Goal: Task Accomplishment & Management: Manage account settings

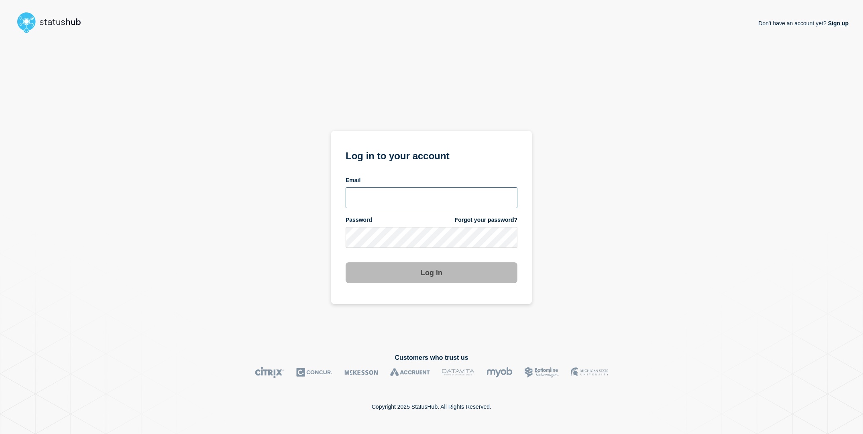
type input "sderksen@ksu.edu"
click at [295, 252] on div "Don't have an account yet? Sign up Log in to your account Email sderksen@ksu.ed…" at bounding box center [431, 189] width 834 height 304
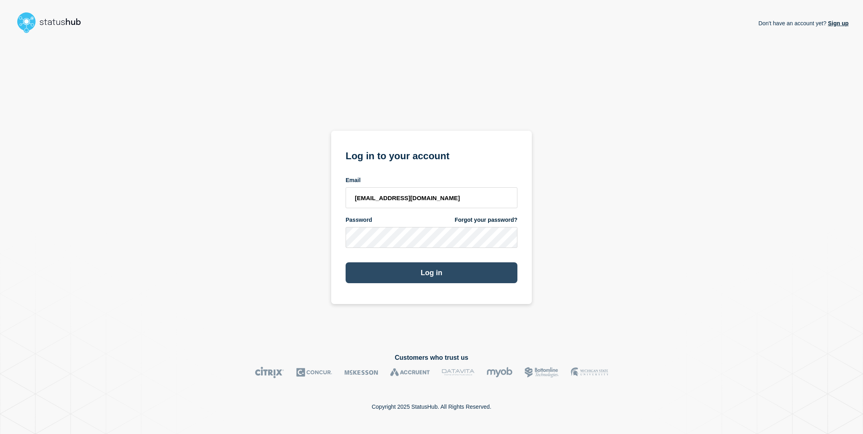
click at [413, 283] on button "Log in" at bounding box center [431, 272] width 172 height 21
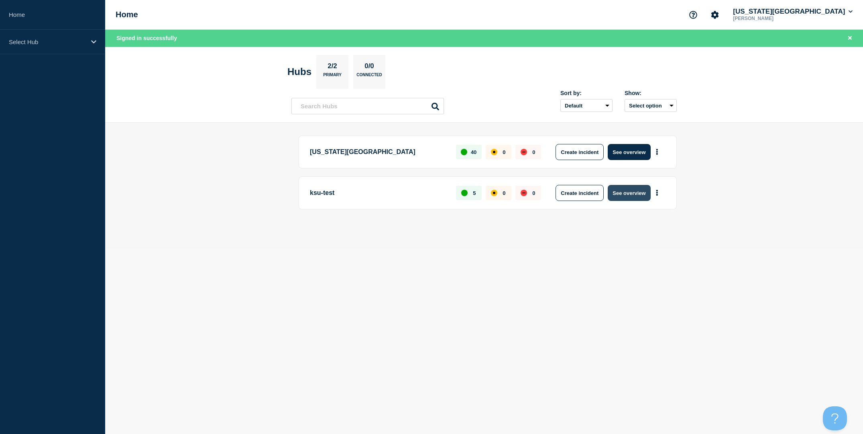
click at [631, 193] on button "See overview" at bounding box center [629, 193] width 43 height 16
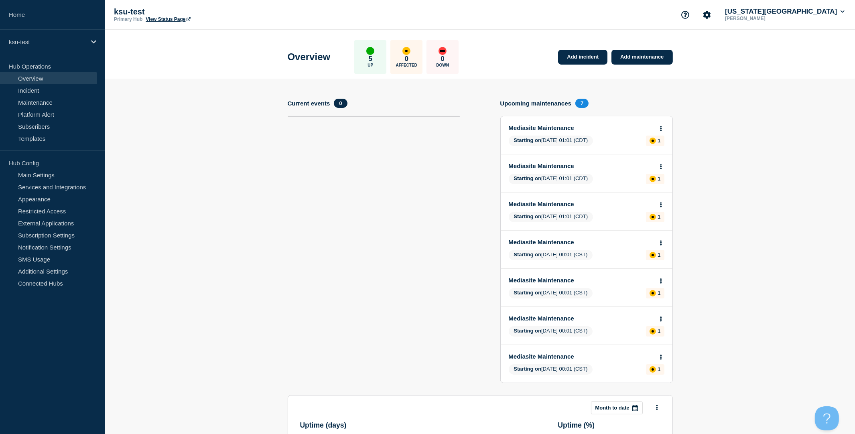
click at [154, 18] on link "View Status Page" at bounding box center [168, 19] width 45 height 6
click at [50, 92] on link "Incident" at bounding box center [48, 90] width 97 height 12
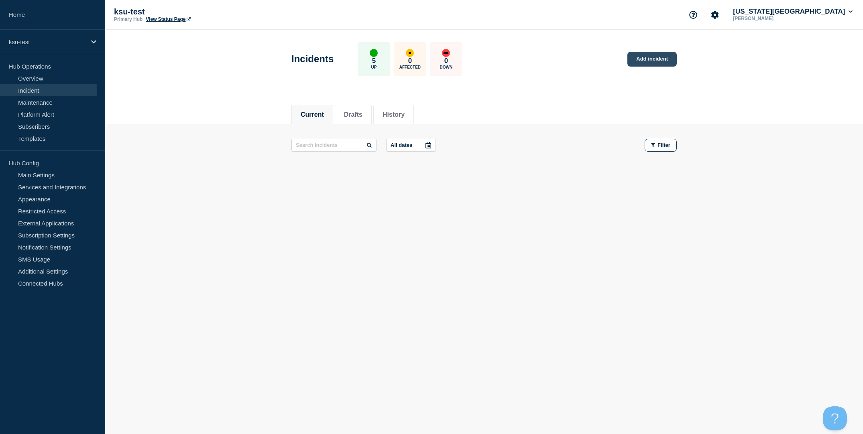
click at [652, 56] on link "Add incident" at bounding box center [651, 59] width 49 height 15
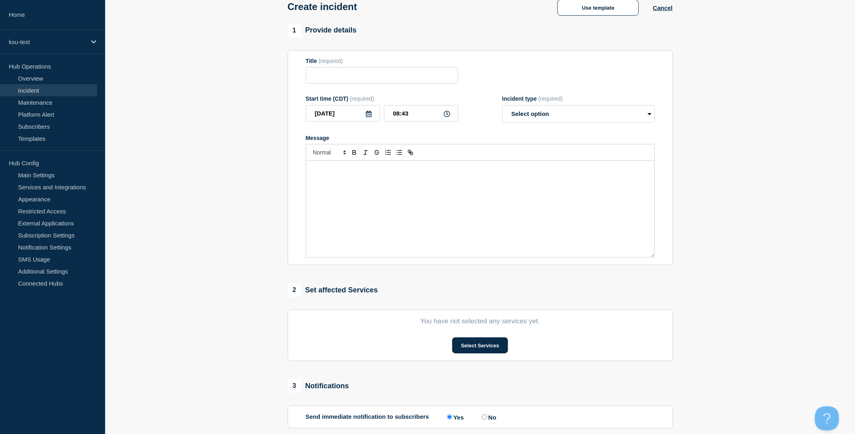
scroll to position [14, 0]
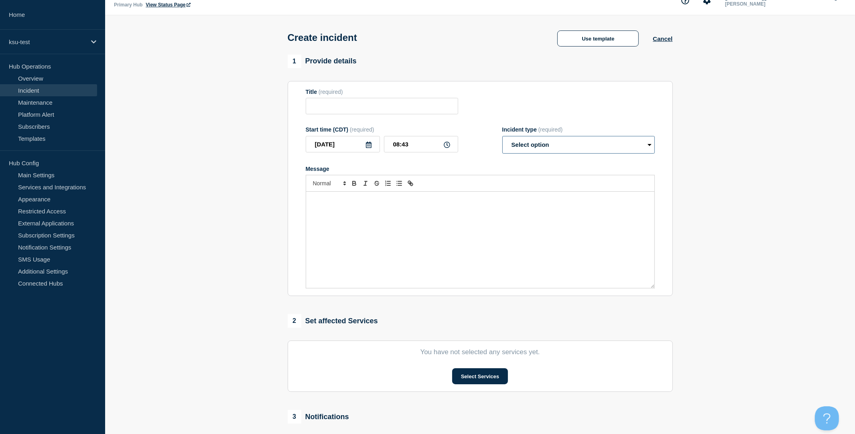
click at [581, 145] on select "Select option Investigating Identified Monitoring" at bounding box center [578, 145] width 152 height 18
select select "investigating"
click at [502, 140] on select "Select option Investigating Identified Monitoring" at bounding box center [578, 145] width 152 height 18
click at [483, 378] on button "Select Services" at bounding box center [480, 376] width 56 height 16
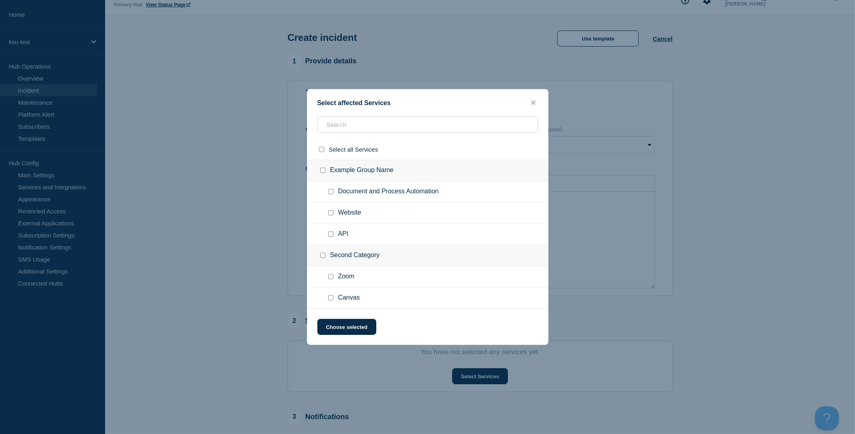
click at [337, 235] on div at bounding box center [333, 234] width 12 height 8
click at [332, 235] on input "API checkbox" at bounding box center [330, 234] width 5 height 5
checkbox input "true"
click at [342, 327] on button "Choose selected" at bounding box center [346, 327] width 59 height 16
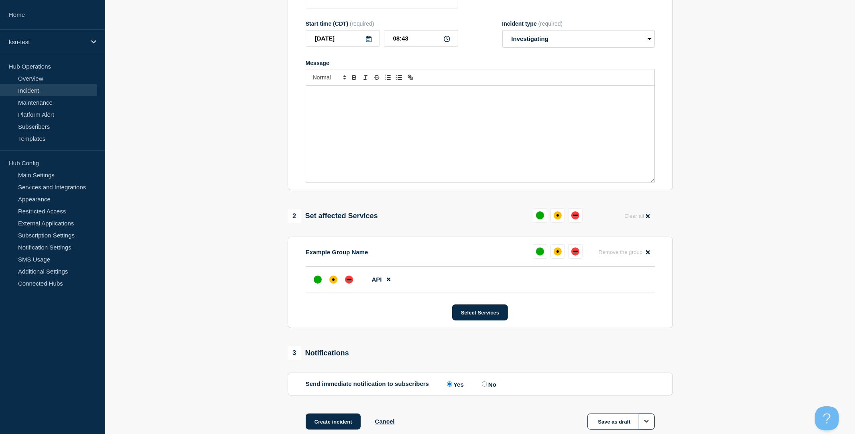
scroll to position [143, 0]
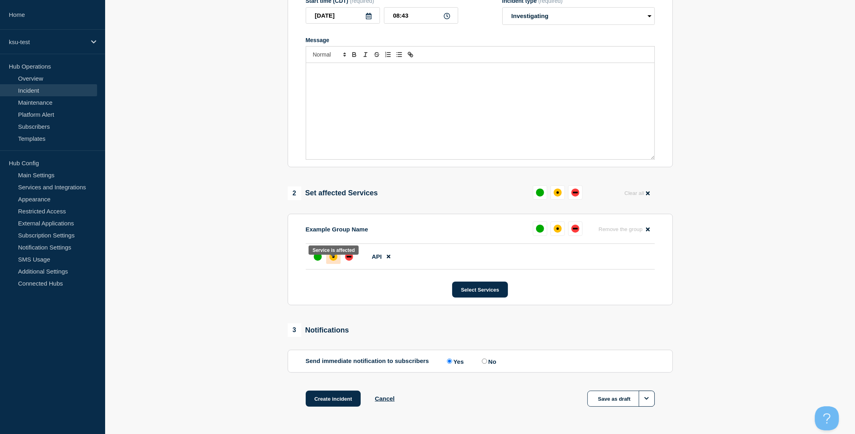
click at [331, 261] on div "affected" at bounding box center [333, 257] width 8 height 8
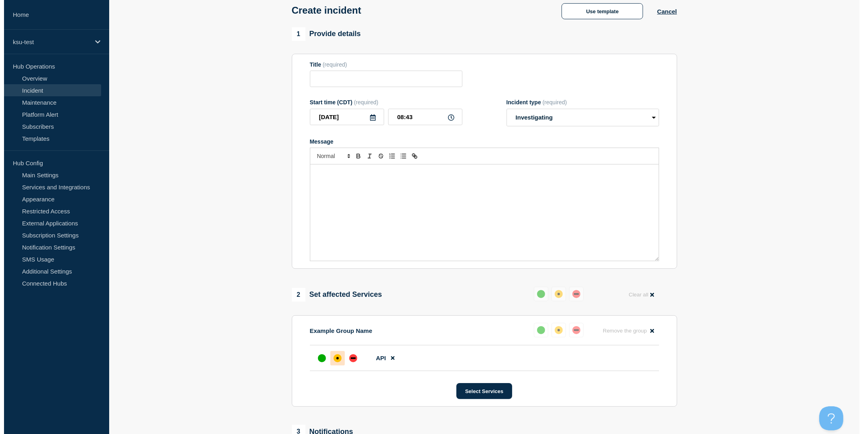
scroll to position [0, 0]
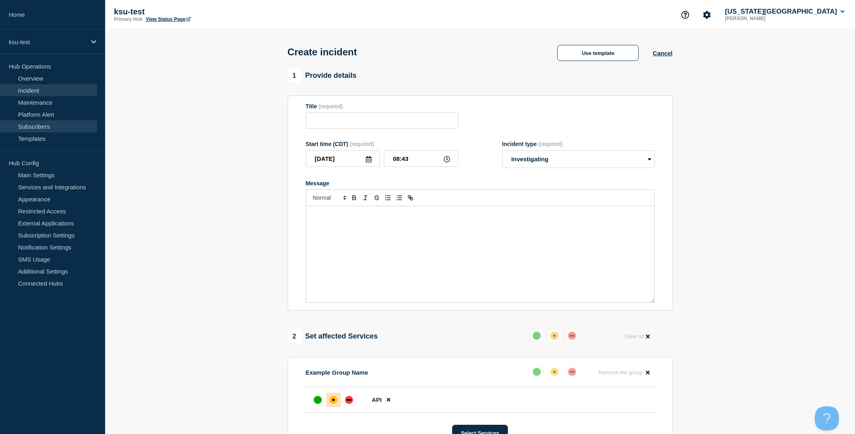
click at [46, 129] on link "Subscribers" at bounding box center [48, 126] width 97 height 12
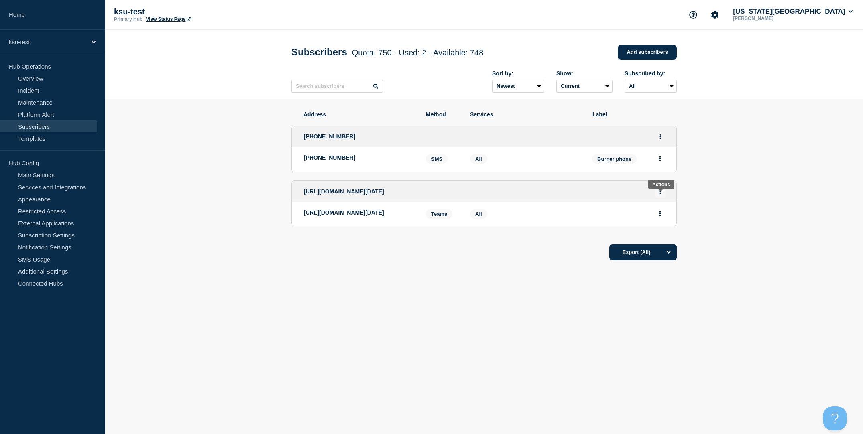
click at [661, 194] on icon "Actions" at bounding box center [660, 191] width 2 height 5
click at [659, 161] on icon "Actions" at bounding box center [660, 158] width 2 height 5
click at [663, 138] on button "Actions" at bounding box center [660, 136] width 10 height 12
click at [747, 140] on section "Address Method Services Label [PHONE_NUMBER] Edit Delete Share link [PHONE_NUMB…" at bounding box center [484, 210] width 758 height 222
click at [663, 198] on button "Actions" at bounding box center [660, 191] width 10 height 12
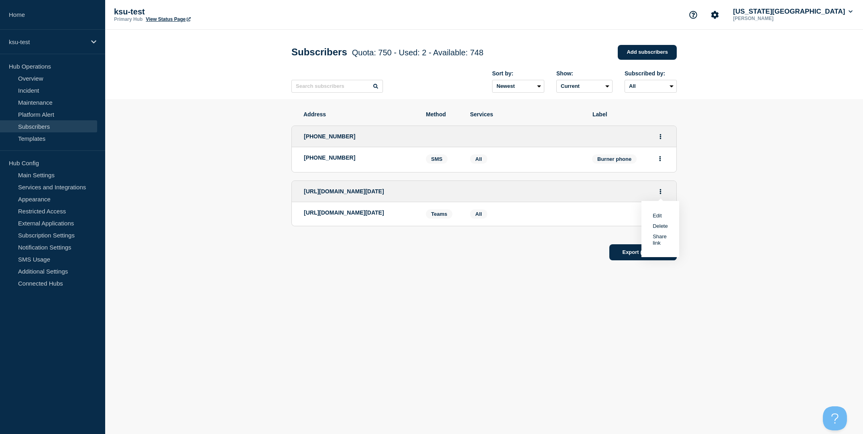
click at [661, 229] on button "Delete" at bounding box center [659, 226] width 15 height 6
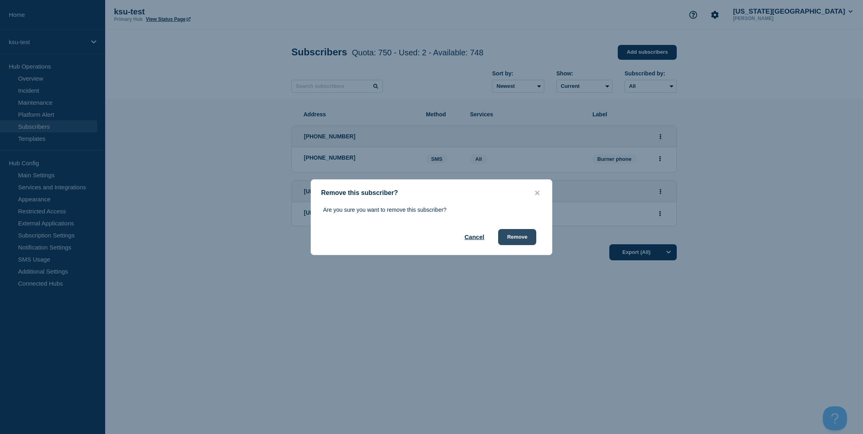
click at [524, 237] on button "Remove" at bounding box center [517, 237] width 38 height 16
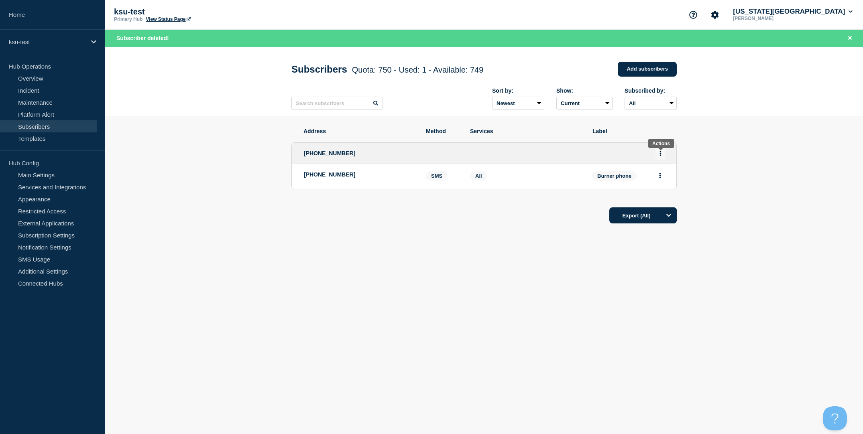
click at [663, 157] on button "Actions" at bounding box center [660, 153] width 10 height 12
click at [767, 163] on section "Address Method Services Label [PHONE_NUMBER] Edit Delete Share link [PHONE_NUMB…" at bounding box center [484, 200] width 758 height 169
click at [662, 157] on button "Actions" at bounding box center [660, 153] width 10 height 12
click at [662, 191] on button "Delete" at bounding box center [659, 188] width 15 height 6
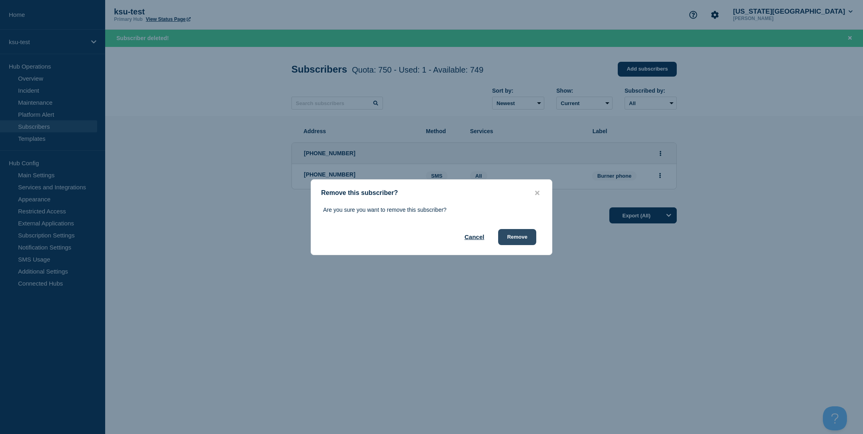
click at [517, 239] on button "Remove" at bounding box center [517, 237] width 38 height 16
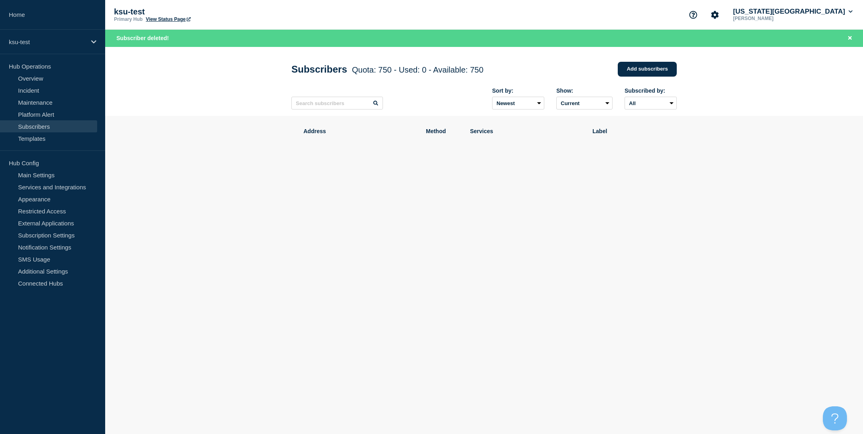
click at [203, 107] on header "Subscribers Quota: 750 - Used: 0 - Available: 750 Quota Used Available 750 0 75…" at bounding box center [484, 81] width 758 height 69
